Goal: Complete application form: Complete application form

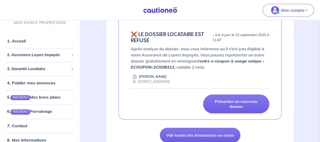
scroll to position [223, 0]
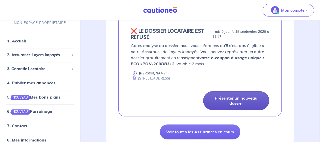
click at [226, 95] on p "Présenter un nouveau dossier" at bounding box center [236, 100] width 53 height 10
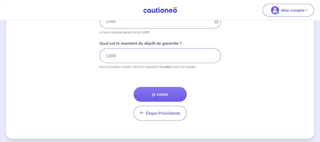
scroll to position [282, 0]
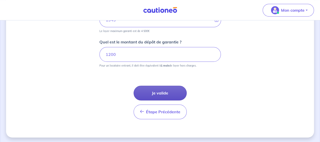
click at [158, 90] on button "Je valide" at bounding box center [160, 92] width 53 height 15
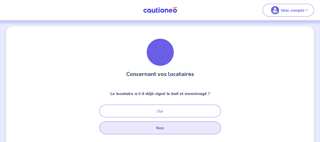
click at [165, 130] on button "Non" at bounding box center [161, 127] width 122 height 13
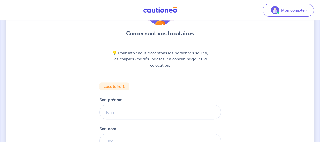
scroll to position [47, 0]
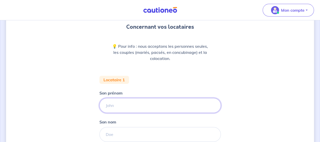
click at [111, 103] on input "Son prénom" at bounding box center [161, 105] width 122 height 15
type input "ACCOU"
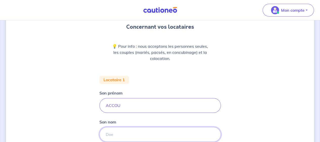
click at [109, 136] on input "Son nom" at bounding box center [161, 134] width 122 height 15
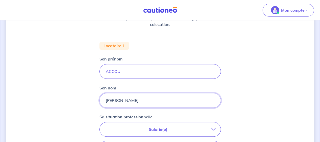
scroll to position [91, 0]
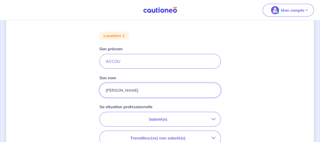
type input "[PERSON_NAME]"
click at [213, 118] on icon "button" at bounding box center [214, 119] width 4 height 4
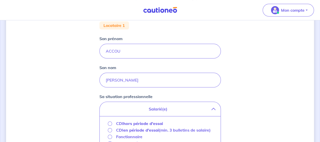
scroll to position [111, 0]
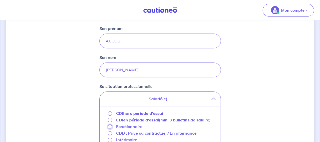
click at [110, 126] on input "Fonctionnaire" at bounding box center [110, 126] width 4 height 4
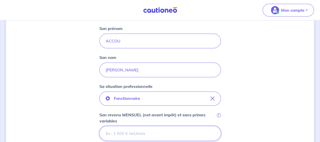
click at [120, 132] on input "Son revenu MENSUEL (net avant impôt) et sans primes variables i" at bounding box center [161, 133] width 122 height 15
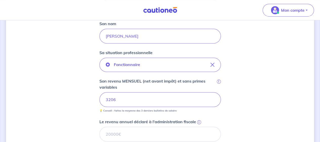
scroll to position [169, 0]
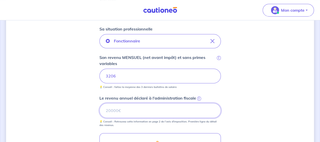
click at [114, 110] on input "Le revenu annuel déclaré à l'administration fiscale i" at bounding box center [161, 110] width 122 height 15
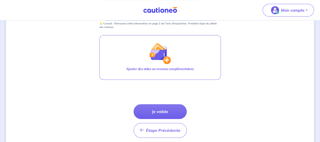
scroll to position [285, 0]
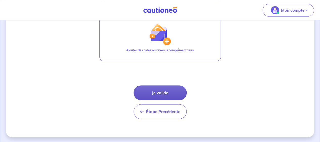
type input "38163"
click at [164, 90] on button "Je valide" at bounding box center [160, 92] width 53 height 15
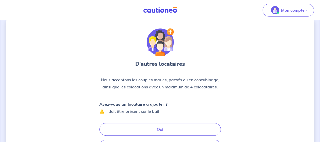
scroll to position [27, 0]
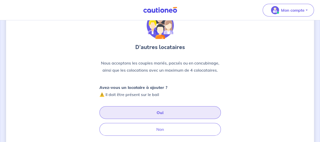
click at [197, 111] on button "Oui" at bounding box center [161, 112] width 122 height 13
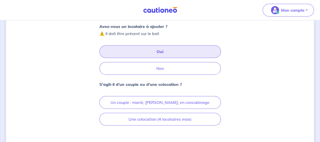
scroll to position [98, 0]
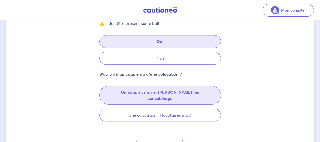
click at [155, 92] on button "Un couple : marié, [PERSON_NAME], en concubinage" at bounding box center [161, 95] width 122 height 19
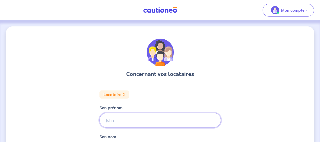
click at [109, 119] on input "Son prénom" at bounding box center [161, 119] width 122 height 15
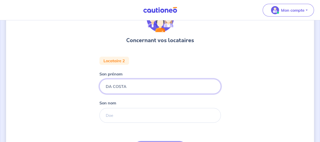
scroll to position [37, 0]
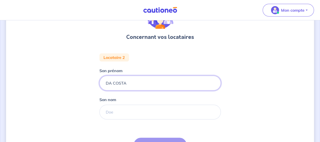
type input "DA COSTA"
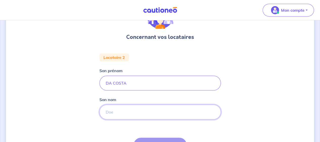
click at [125, 116] on input "Son nom" at bounding box center [161, 111] width 122 height 15
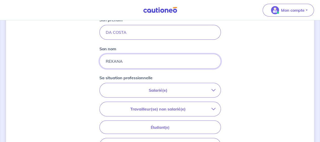
scroll to position [108, 0]
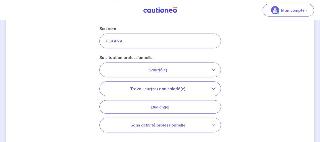
click at [213, 69] on icon "button" at bounding box center [214, 70] width 4 height 4
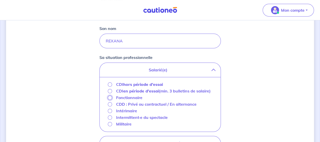
click at [110, 96] on input "Fonctionnaire" at bounding box center [110, 97] width 4 height 4
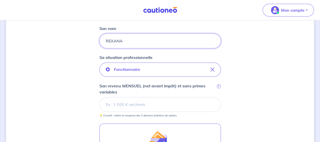
click at [127, 41] on input "REXANA" at bounding box center [161, 40] width 122 height 15
type input "REXANE"
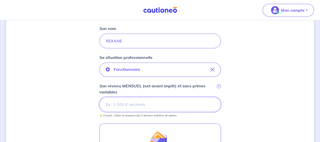
click at [113, 103] on input "Son revenu MENSUEL (net avant impôt) et sans primes variables i" at bounding box center [161, 104] width 122 height 15
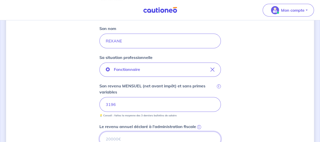
click at [123, 139] on input "Le revenu annuel déclaré à l'administration fiscale i" at bounding box center [161, 138] width 122 height 15
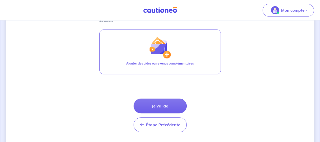
scroll to position [253, 0]
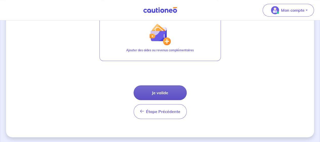
type input "38166"
click at [167, 93] on button "Je valide" at bounding box center [160, 92] width 53 height 15
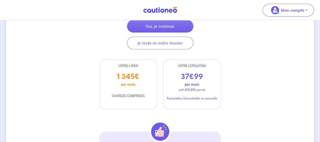
scroll to position [98, 0]
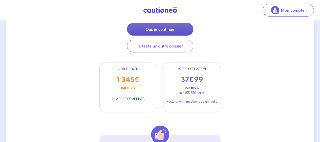
click at [178, 28] on button "Oui, je continue" at bounding box center [160, 29] width 66 height 13
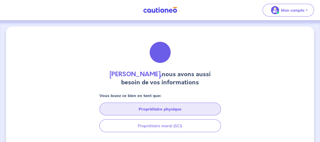
click at [155, 110] on button "Propriétaire physique" at bounding box center [161, 108] width 122 height 13
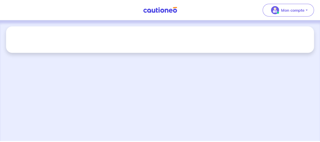
select select "FR"
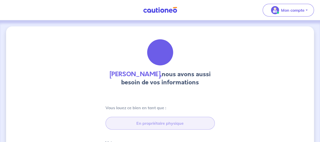
type input "[STREET_ADDRESS][PERSON_NAME]"
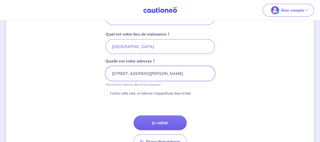
scroll to position [254, 0]
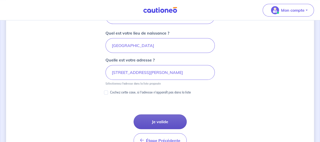
click at [167, 119] on button "Je valide" at bounding box center [160, 121] width 53 height 15
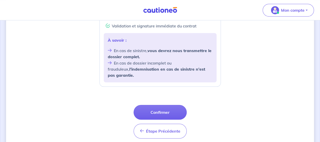
scroll to position [236, 0]
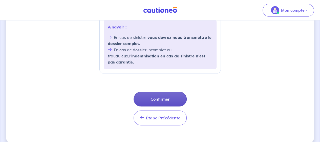
click at [164, 91] on button "Confirmer" at bounding box center [160, 98] width 53 height 15
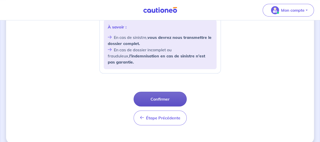
click at [177, 91] on button "Confirmer" at bounding box center [160, 98] width 53 height 15
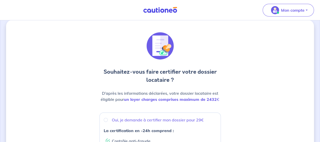
scroll to position [3, 0]
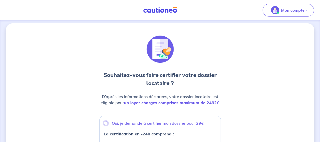
click at [105, 124] on input "Oui, je demande à certifier mon dossier pour 29€" at bounding box center [106, 123] width 4 height 4
radio input "true"
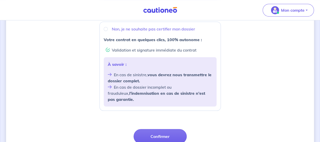
scroll to position [232, 0]
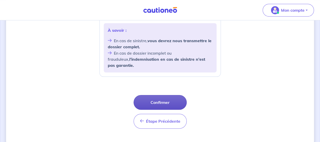
click at [167, 95] on button "Confirmer" at bounding box center [160, 102] width 53 height 15
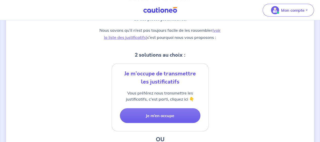
scroll to position [65, 0]
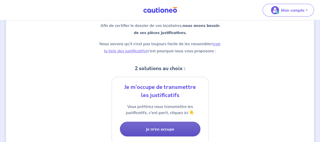
click at [172, 129] on button "Je m’en occupe" at bounding box center [160, 128] width 81 height 15
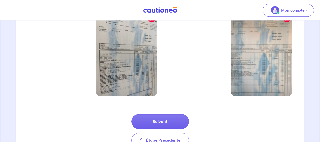
scroll to position [205, 0]
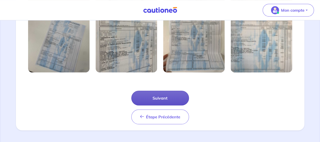
click at [152, 95] on button "Suivant" at bounding box center [160, 97] width 58 height 15
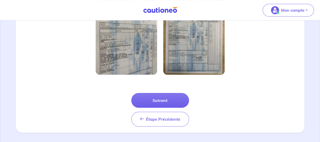
scroll to position [181, 0]
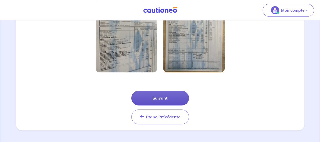
click at [165, 98] on button "Suivant" at bounding box center [160, 97] width 58 height 15
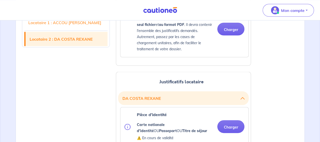
scroll to position [469, 0]
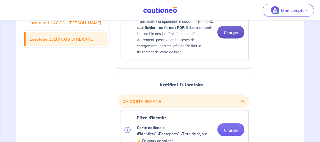
click at [236, 35] on button "Charger" at bounding box center [231, 32] width 27 height 13
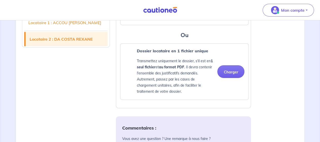
scroll to position [854, 0]
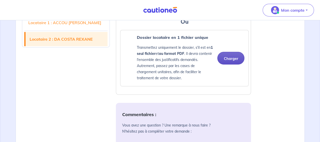
click at [228, 64] on button "Charger" at bounding box center [231, 58] width 27 height 13
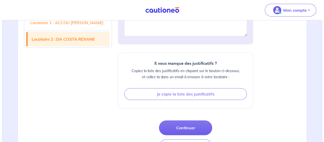
scroll to position [1023, 0]
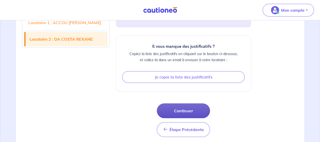
click at [201, 118] on button "Continuer" at bounding box center [183, 110] width 53 height 15
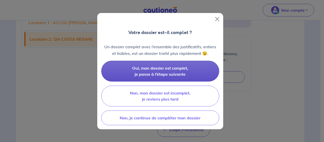
click at [189, 75] on button "Oui, mon dossier est complet, je passe à l’étape suivante" at bounding box center [160, 71] width 118 height 21
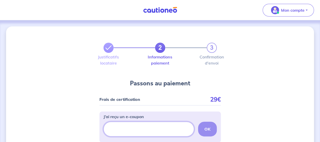
click at [124, 126] on input "J’ai reçu un e-coupon" at bounding box center [149, 128] width 91 height 15
click at [117, 129] on input "J’ai reçu un e-coupon" at bounding box center [149, 128] width 91 height 15
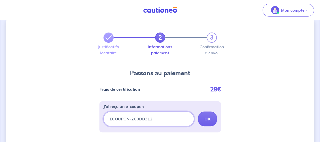
scroll to position [57, 0]
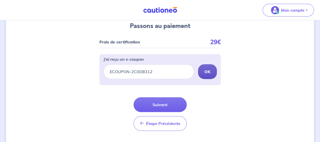
click at [209, 72] on strong "OK" at bounding box center [208, 71] width 6 height 5
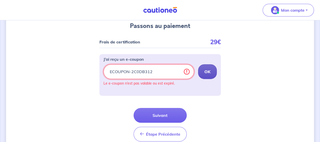
click at [152, 70] on input "ECOUPON-2C0DB312" at bounding box center [149, 71] width 91 height 15
click at [204, 69] on button "OK" at bounding box center [207, 71] width 19 height 15
click at [139, 70] on input "ECOUPON-2CODB312" at bounding box center [149, 71] width 91 height 15
type input "ECOUPON-2C0DB312"
click at [205, 71] on strong "OK" at bounding box center [208, 71] width 6 height 5
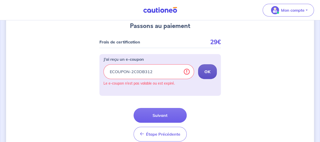
click at [205, 71] on strong "OK" at bounding box center [208, 71] width 6 height 5
click at [182, 99] on form "Frais de certification 29€ J’ai reçu un e-coupon ECOUPON-2C0DB312 OK Le e-coupo…" at bounding box center [161, 90] width 122 height 109
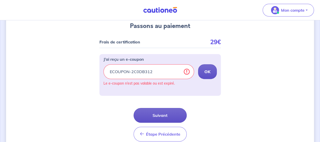
click at [167, 116] on button "Suivant" at bounding box center [160, 115] width 53 height 15
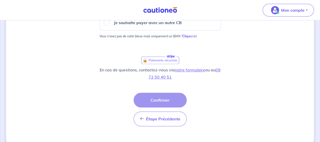
scroll to position [105, 0]
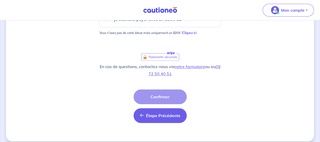
click at [164, 113] on span "Étape Précédente" at bounding box center [163, 115] width 34 height 5
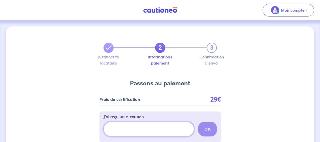
click at [120, 126] on input "J’ai reçu un e-coupon" at bounding box center [149, 128] width 91 height 15
type input "ECOUPON-2C0DB312"
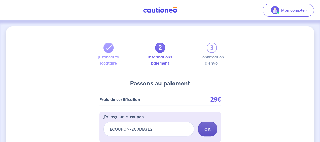
click at [209, 130] on strong "OK" at bounding box center [208, 128] width 6 height 5
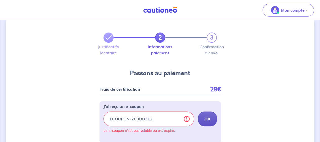
scroll to position [44, 0]
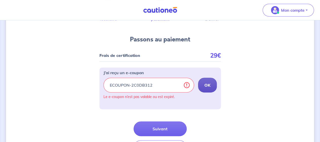
click at [210, 86] on strong "OK" at bounding box center [208, 84] width 6 height 5
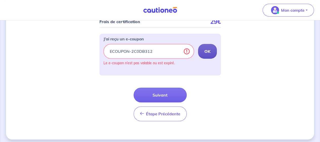
scroll to position [80, 0]
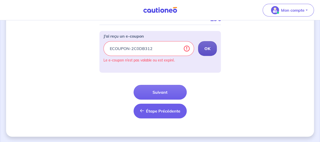
click at [164, 108] on span "Étape Précédente" at bounding box center [163, 110] width 34 height 5
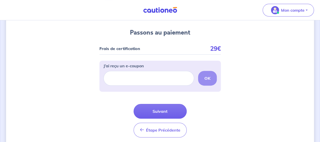
scroll to position [70, 0]
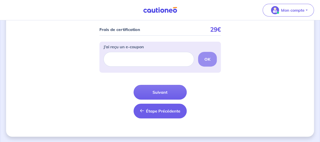
click at [168, 110] on span "Étape Précédente" at bounding box center [163, 110] width 34 height 5
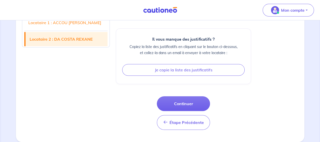
scroll to position [1038, 0]
